Goal: Find specific page/section: Find specific page/section

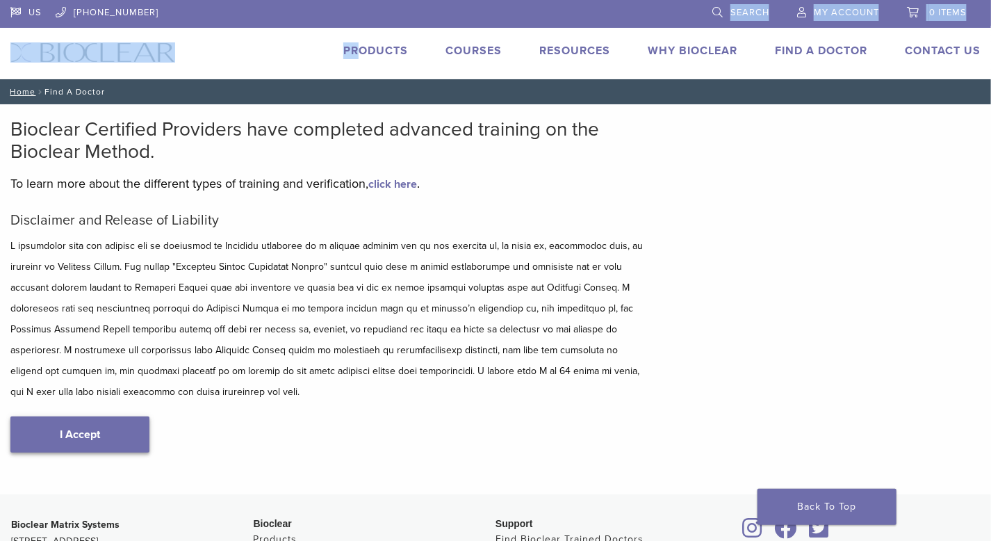
click at [88, 426] on link "I Accept" at bounding box center [79, 434] width 139 height 36
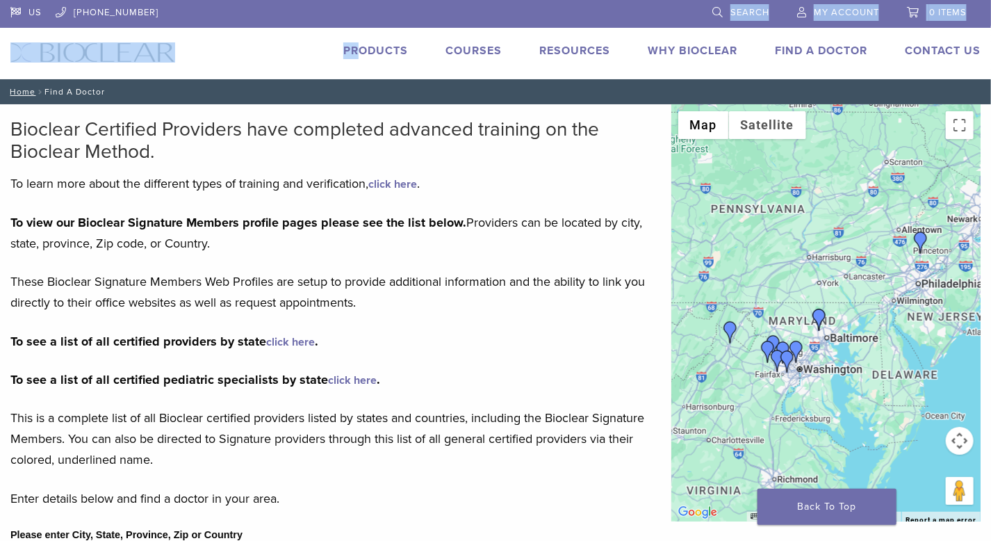
click at [962, 443] on button "Map camera controls" at bounding box center [960, 441] width 28 height 28
click at [931, 409] on button "Zoom in" at bounding box center [925, 406] width 28 height 28
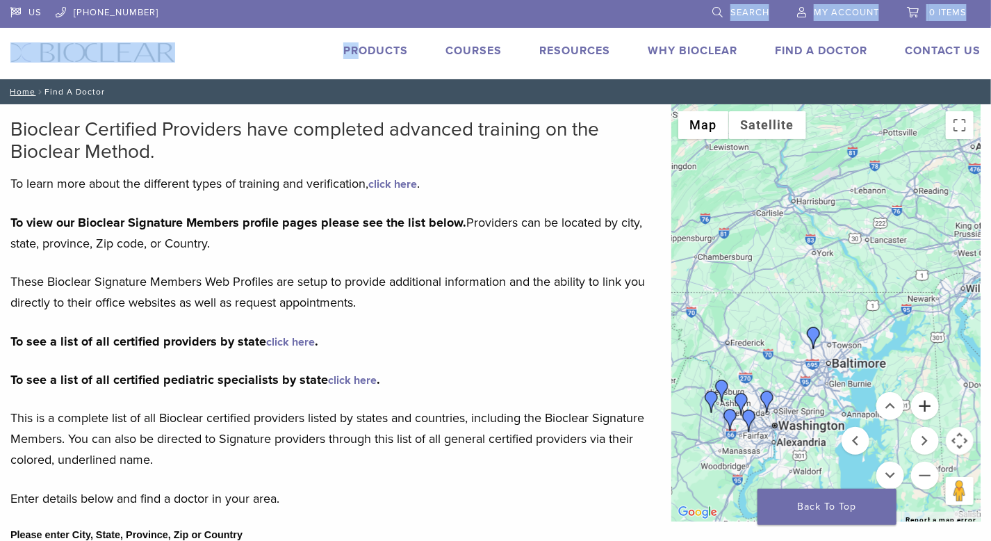
click at [929, 409] on button "Zoom in" at bounding box center [925, 406] width 28 height 28
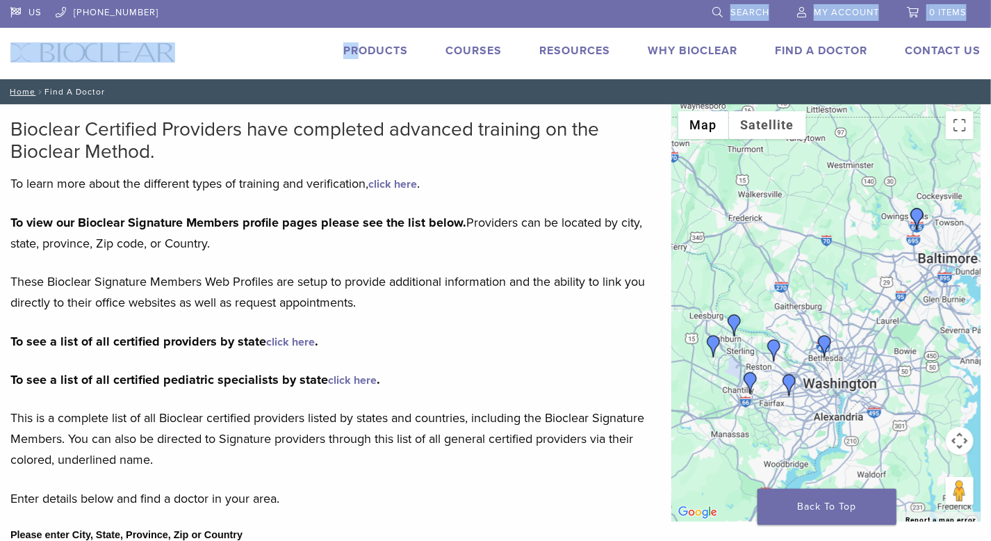
drag, startPoint x: 749, startPoint y: 424, endPoint x: 867, endPoint y: 270, distance: 194.3
click at [867, 270] on div at bounding box center [825, 312] width 309 height 417
click at [960, 440] on button "Map camera controls" at bounding box center [960, 441] width 28 height 28
click at [931, 409] on button "Zoom in" at bounding box center [925, 406] width 28 height 28
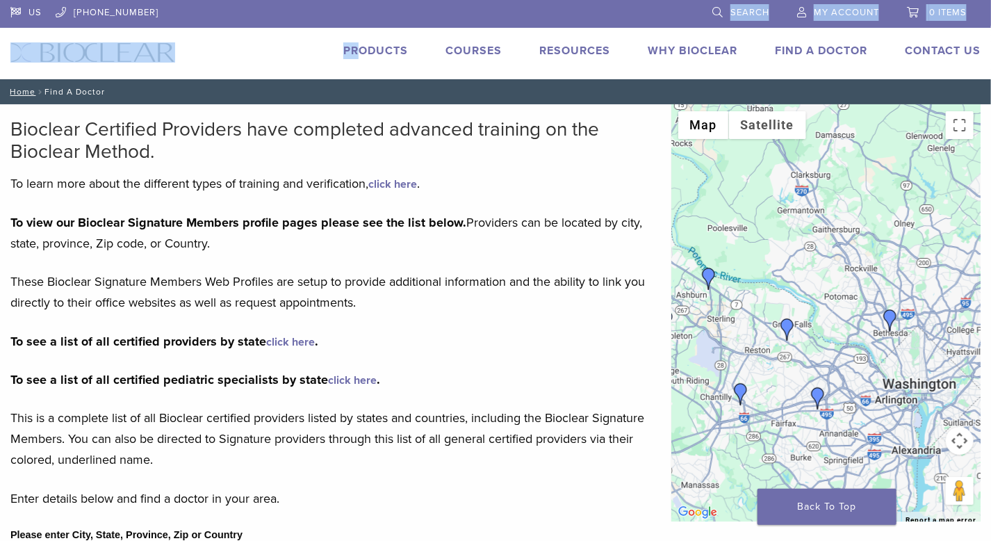
drag, startPoint x: 857, startPoint y: 327, endPoint x: 925, endPoint y: 254, distance: 100.8
click at [925, 254] on div at bounding box center [825, 312] width 309 height 417
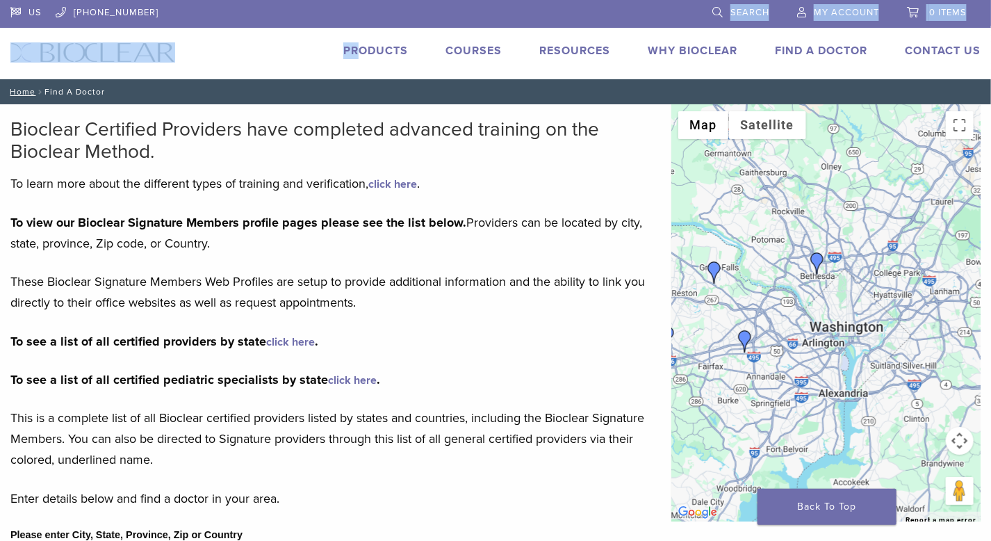
drag, startPoint x: 834, startPoint y: 288, endPoint x: 742, endPoint y: 256, distance: 96.9
click at [742, 256] on div at bounding box center [825, 312] width 309 height 417
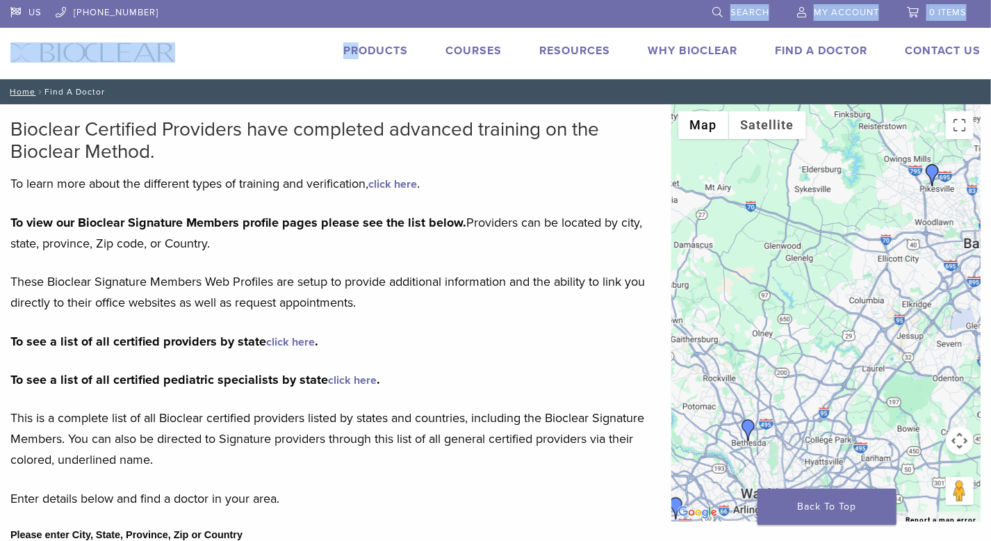
drag, startPoint x: 864, startPoint y: 295, endPoint x: 796, endPoint y: 464, distance: 182.3
click at [796, 464] on div at bounding box center [825, 312] width 309 height 417
click at [749, 427] on img "Dr. Iris Navabi" at bounding box center [748, 430] width 22 height 22
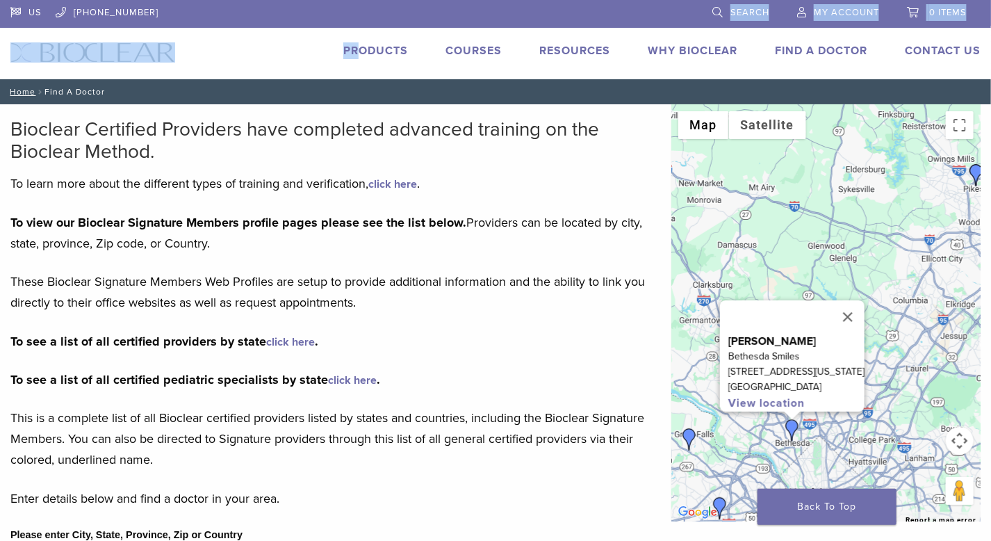
click at [283, 339] on link "click here" at bounding box center [290, 342] width 49 height 14
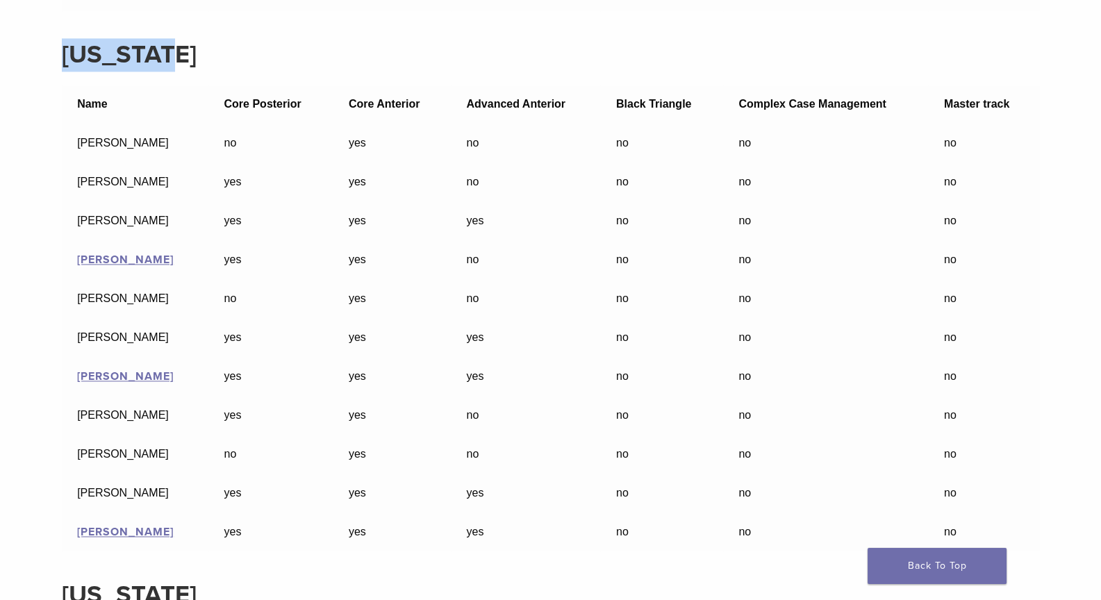
scroll to position [13901, 0]
click at [139, 251] on td "[PERSON_NAME]" at bounding box center [135, 259] width 147 height 39
click at [136, 260] on link "[PERSON_NAME]" at bounding box center [125, 260] width 97 height 14
click at [113, 529] on link "[PERSON_NAME]" at bounding box center [125, 532] width 97 height 14
